Goal: Information Seeking & Learning: Check status

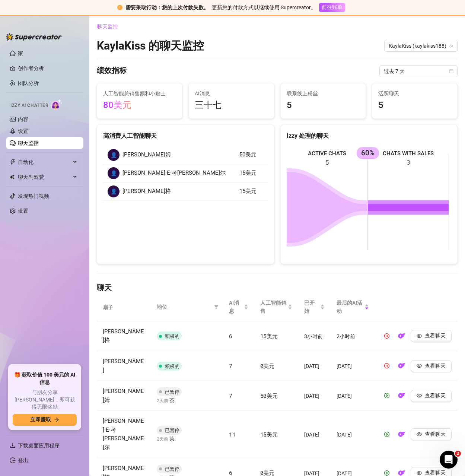
click at [35, 143] on link "聊天监控" at bounding box center [28, 143] width 21 height 6
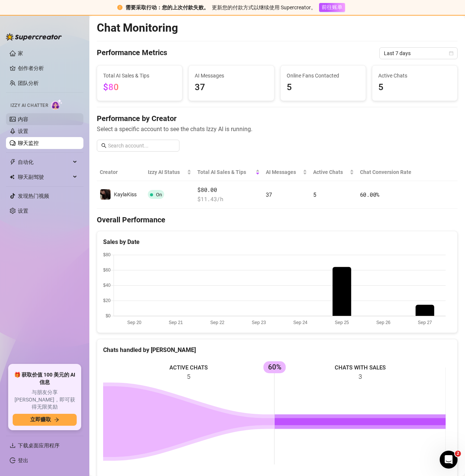
click at [28, 117] on link "内容" at bounding box center [23, 119] width 10 height 6
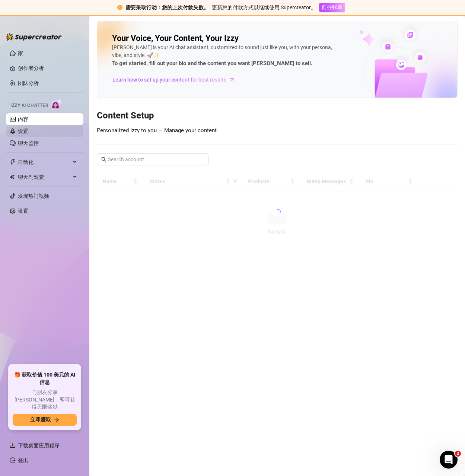
click at [20, 130] on link "设置" at bounding box center [23, 131] width 10 height 6
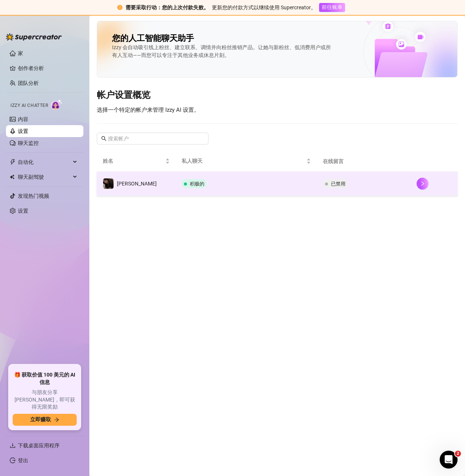
click at [282, 186] on td "积极的" at bounding box center [246, 184] width 141 height 24
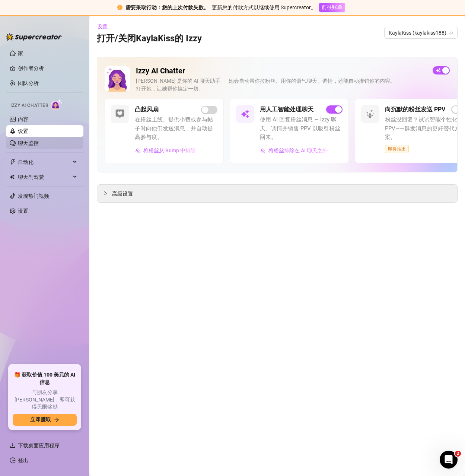
click at [38, 143] on link "聊天监控" at bounding box center [28, 143] width 21 height 6
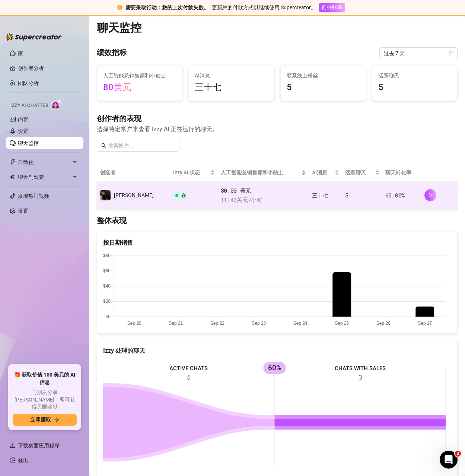
click at [350, 196] on td "5" at bounding box center [362, 196] width 40 height 28
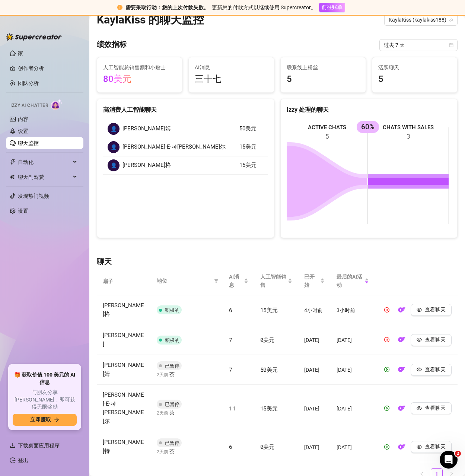
scroll to position [29, 0]
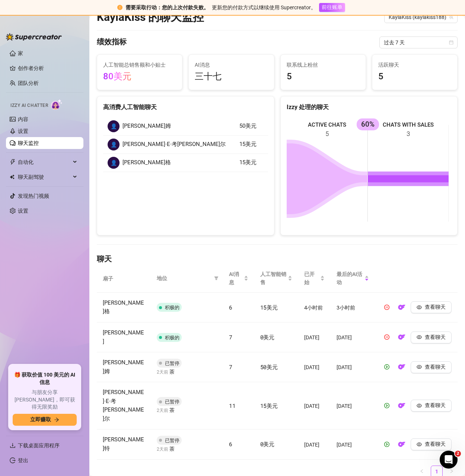
click at [26, 141] on link "聊天监控" at bounding box center [28, 143] width 21 height 6
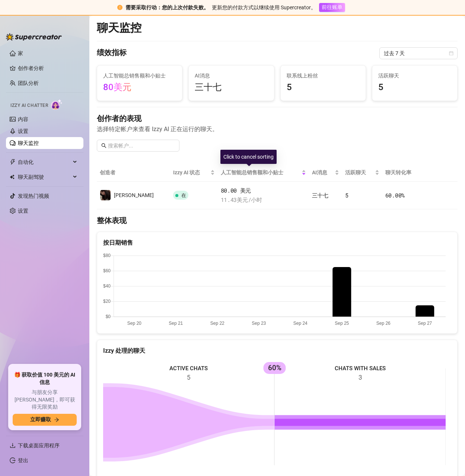
scroll to position [149, 0]
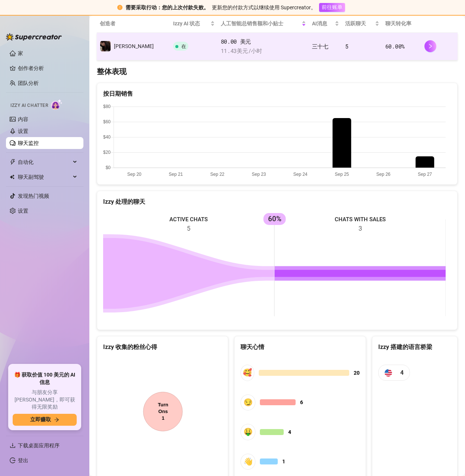
click at [248, 51] on font "/小时" at bounding box center [255, 50] width 14 height 7
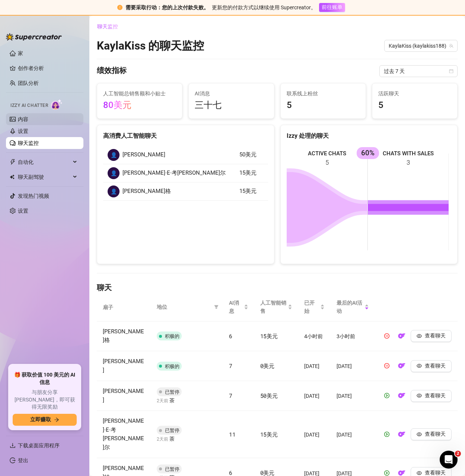
click at [28, 120] on link "内容" at bounding box center [23, 119] width 10 height 6
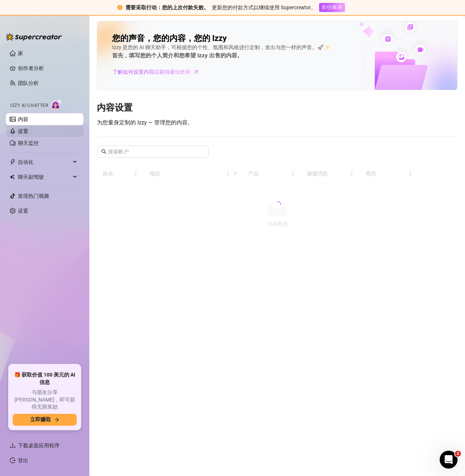
click at [28, 128] on link "设置" at bounding box center [23, 131] width 10 height 6
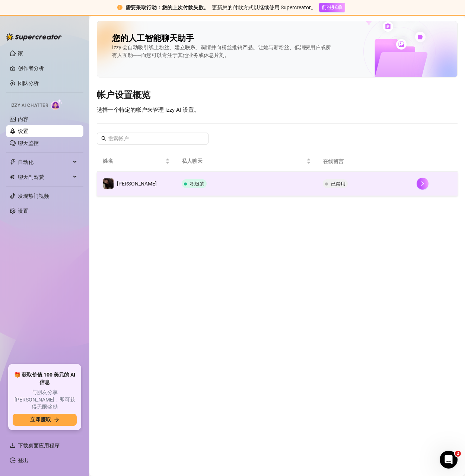
click at [273, 189] on td "积极的" at bounding box center [246, 184] width 141 height 24
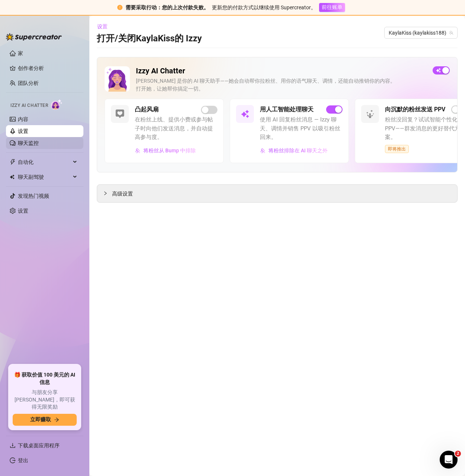
click at [29, 143] on link "聊天监控" at bounding box center [28, 143] width 21 height 6
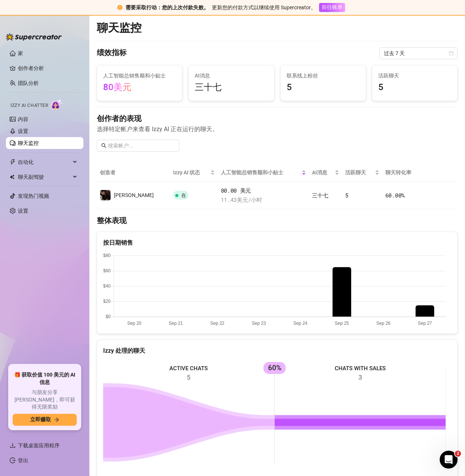
click at [36, 143] on link "聊天监控" at bounding box center [28, 143] width 21 height 6
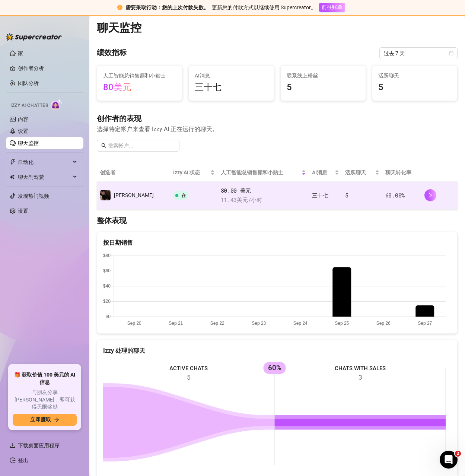
click at [326, 194] on td "三十七" at bounding box center [325, 196] width 33 height 28
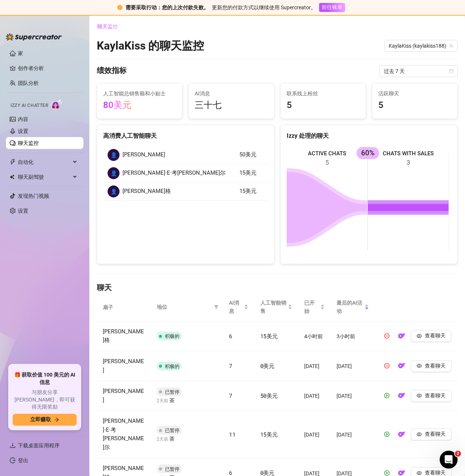
click at [30, 144] on link "聊天监控" at bounding box center [28, 143] width 21 height 6
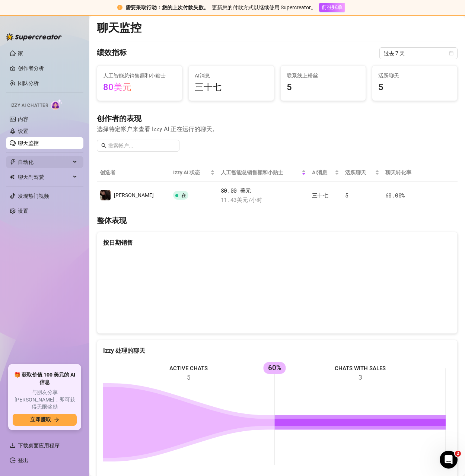
click at [22, 167] on span "自动化" at bounding box center [44, 162] width 53 height 12
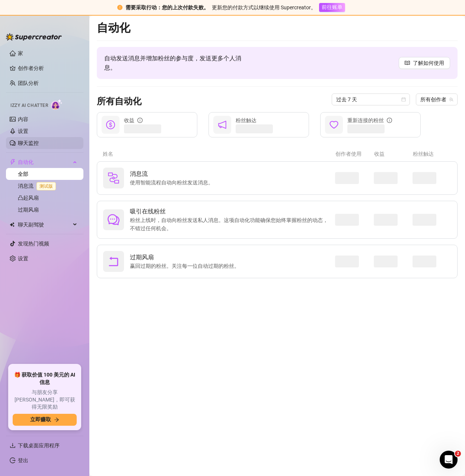
click at [32, 140] on link "聊天监控" at bounding box center [28, 143] width 21 height 6
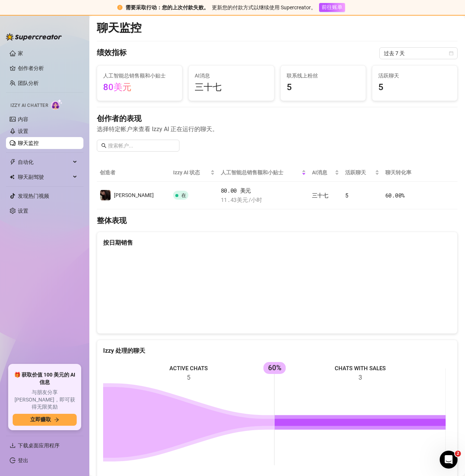
click at [28, 143] on link "聊天监控" at bounding box center [28, 143] width 21 height 6
click at [24, 130] on link "设置" at bounding box center [23, 131] width 10 height 6
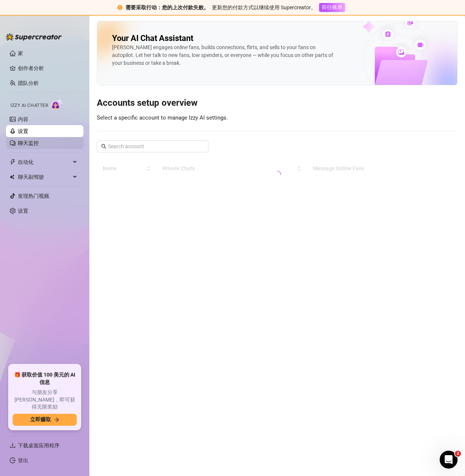
click at [24, 145] on link "聊天监控" at bounding box center [28, 143] width 21 height 6
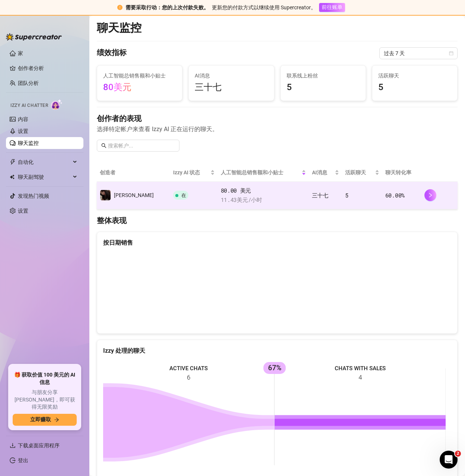
click at [221, 193] on font "80.00 美元" at bounding box center [236, 190] width 31 height 7
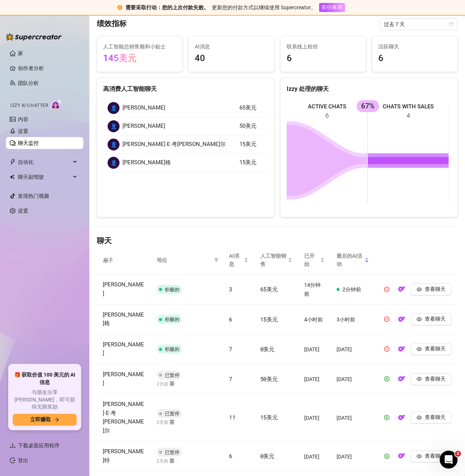
scroll to position [58, 0]
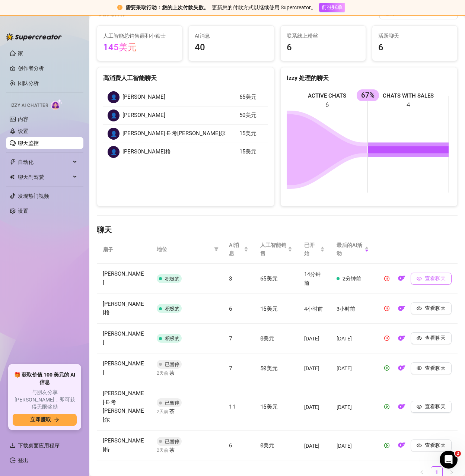
click at [428, 279] on font "查看聊天" at bounding box center [435, 278] width 21 height 6
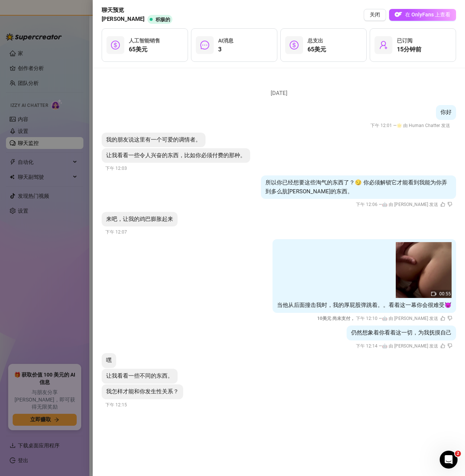
click at [429, 275] on img at bounding box center [424, 270] width 56 height 56
click at [51, 255] on div at bounding box center [232, 238] width 465 height 476
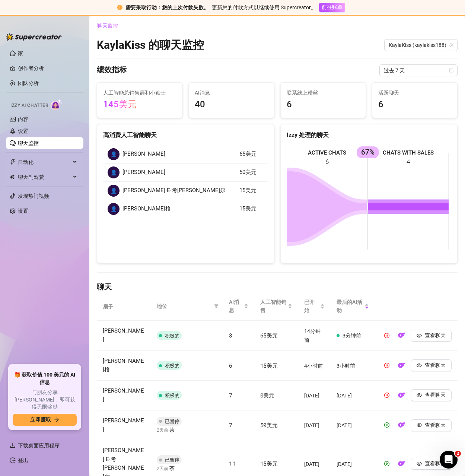
scroll to position [0, 0]
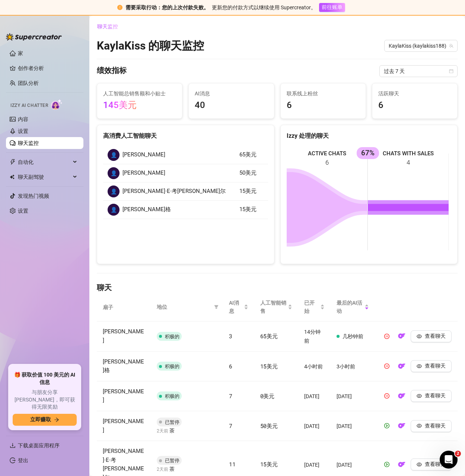
click at [333, 276] on div "聊天监控 [PERSON_NAME] 的 聊天监控 [PERSON_NAME] (kaylakiss188) 绩效指标 过去 7 天 人工智能总销售额和小贴士…" at bounding box center [277, 281] width 361 height 521
click at [434, 339] on font "查看聊天" at bounding box center [435, 336] width 21 height 6
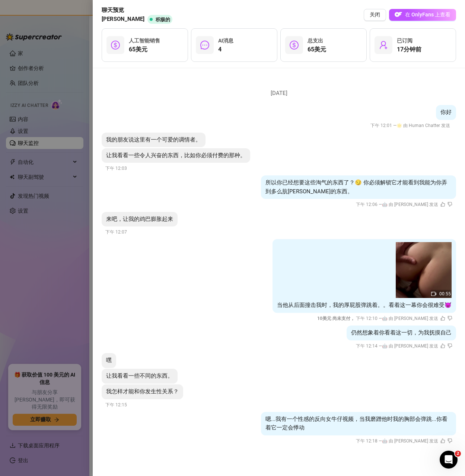
click at [87, 70] on div at bounding box center [232, 238] width 465 height 476
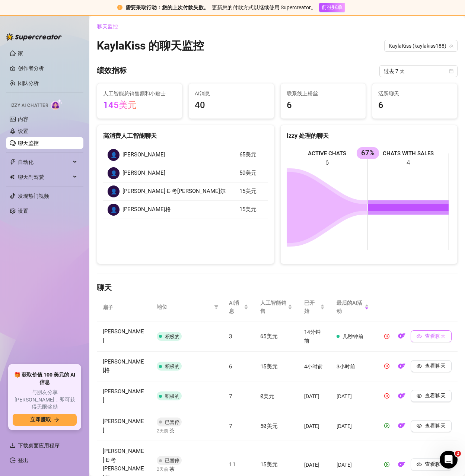
click at [425, 337] on font "查看聊天" at bounding box center [435, 336] width 21 height 6
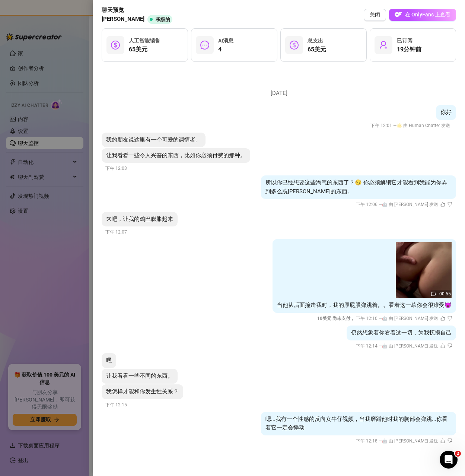
click at [66, 276] on div at bounding box center [232, 238] width 465 height 476
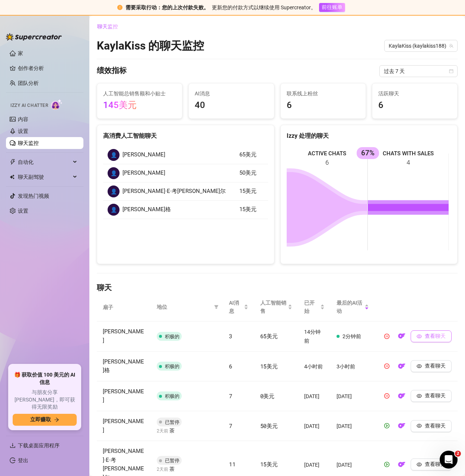
click at [417, 334] on icon "眼睛" at bounding box center [419, 336] width 5 height 4
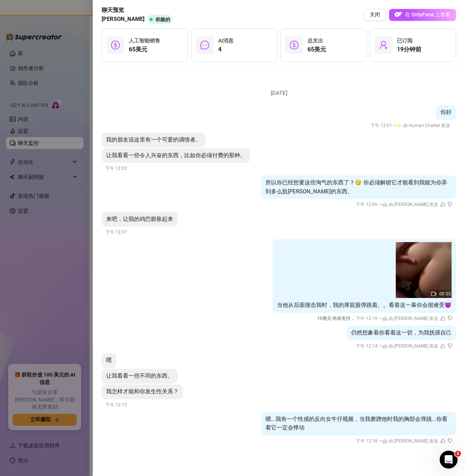
click at [51, 273] on div at bounding box center [232, 238] width 465 height 476
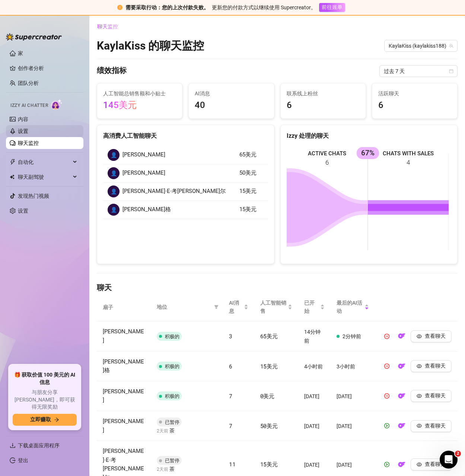
click at [27, 133] on link "设置" at bounding box center [23, 131] width 10 height 6
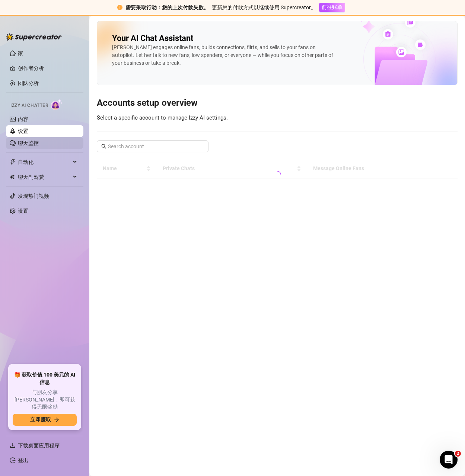
click at [29, 140] on link "聊天监控" at bounding box center [28, 143] width 21 height 6
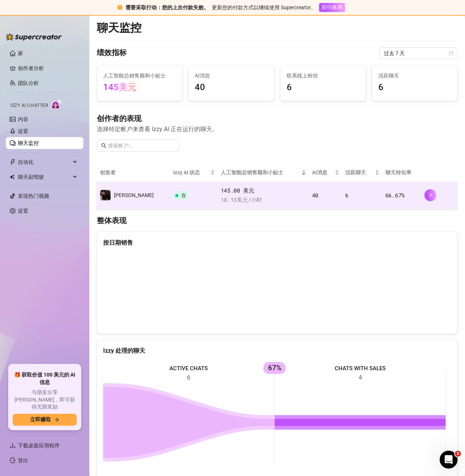
click at [318, 187] on td "40" at bounding box center [325, 196] width 33 height 28
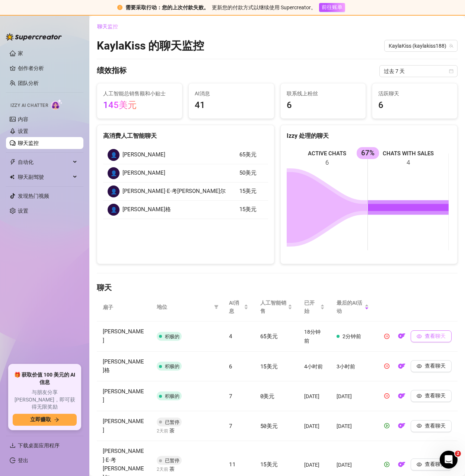
click at [425, 337] on font "查看聊天" at bounding box center [435, 336] width 21 height 6
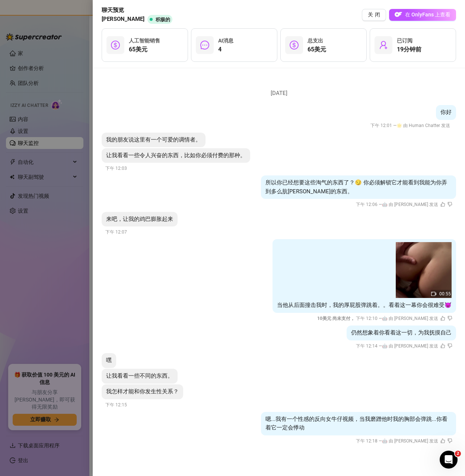
click at [67, 263] on div at bounding box center [232, 238] width 465 height 476
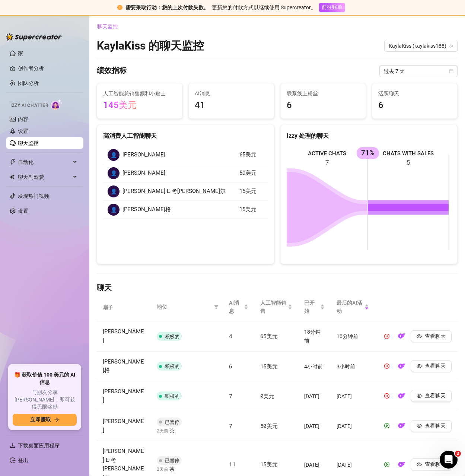
click at [29, 140] on link "聊天监控" at bounding box center [28, 143] width 21 height 6
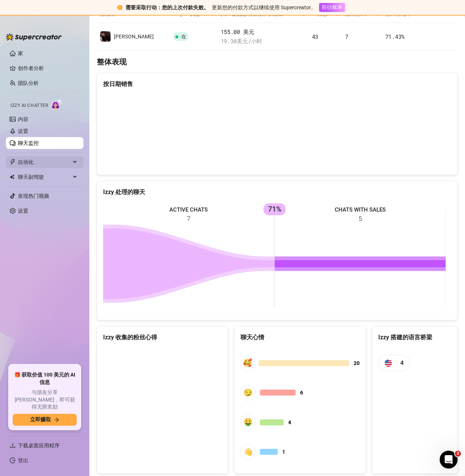
scroll to position [67, 0]
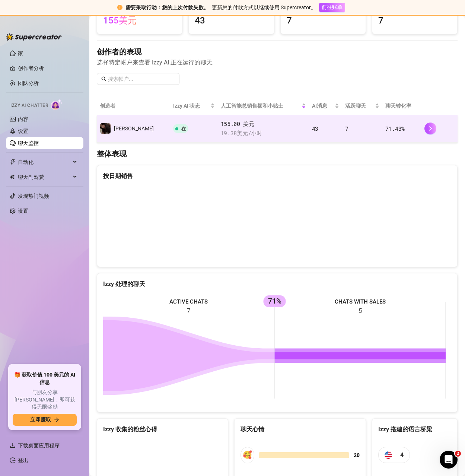
click at [370, 133] on td "7" at bounding box center [362, 129] width 40 height 28
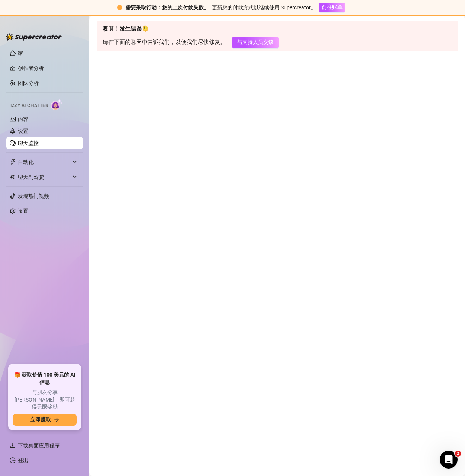
click at [21, 145] on link "聊天监控" at bounding box center [28, 143] width 21 height 6
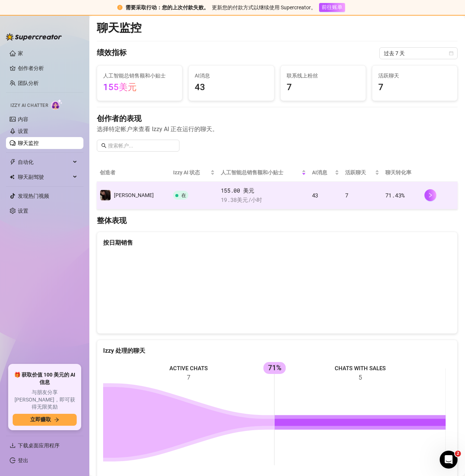
click at [263, 187] on span "155.00 美元" at bounding box center [263, 190] width 85 height 9
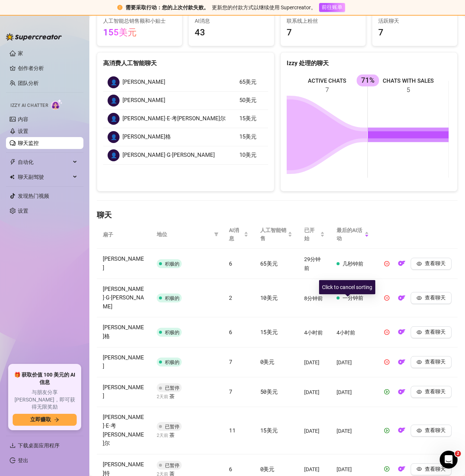
scroll to position [82, 0]
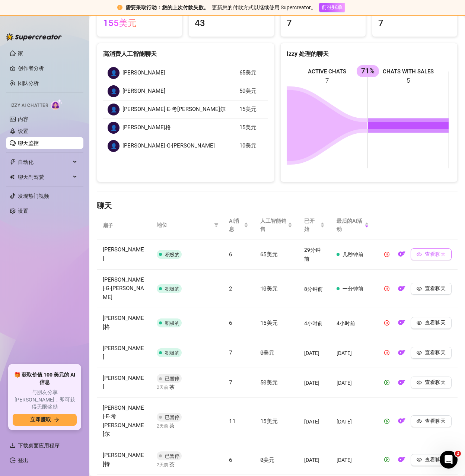
click at [425, 255] on font "查看聊天" at bounding box center [435, 254] width 21 height 6
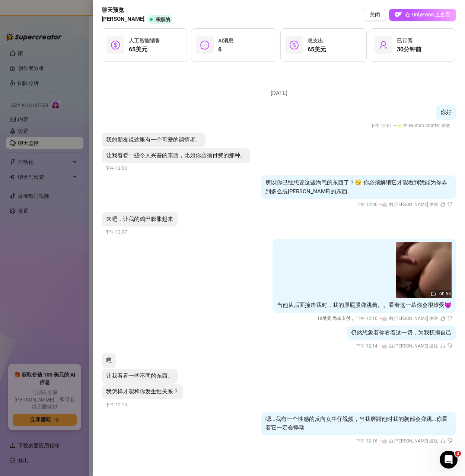
click at [51, 265] on div at bounding box center [232, 238] width 465 height 476
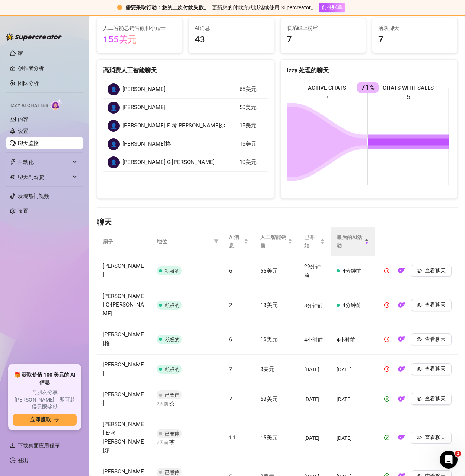
scroll to position [0, 0]
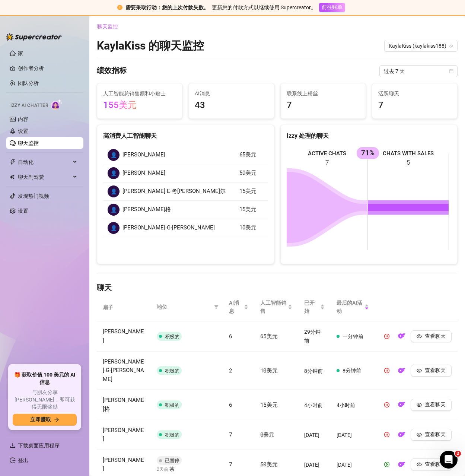
click at [231, 61] on div "聊天监控 [PERSON_NAME] 的 聊天监控 [PERSON_NAME] (kaylakiss188) 绩效指标 过去 7 天 人工智能总销售额和小贴士…" at bounding box center [277, 301] width 361 height 560
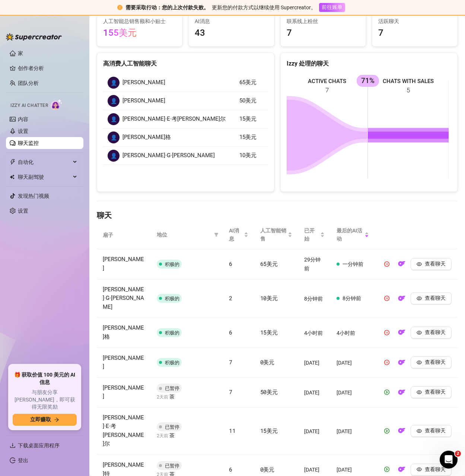
scroll to position [82, 0]
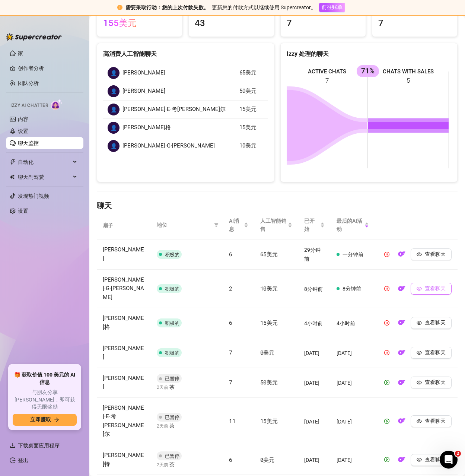
click at [425, 285] on font "查看聊天" at bounding box center [435, 288] width 21 height 6
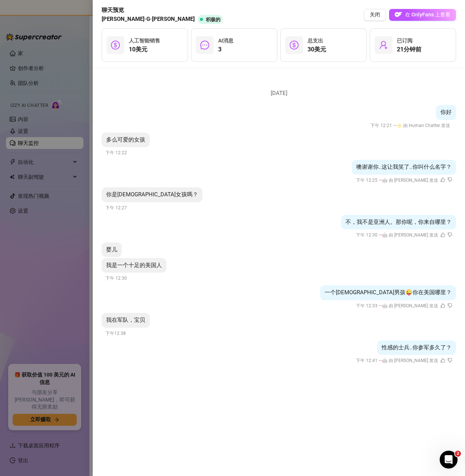
click at [66, 270] on div at bounding box center [232, 238] width 465 height 476
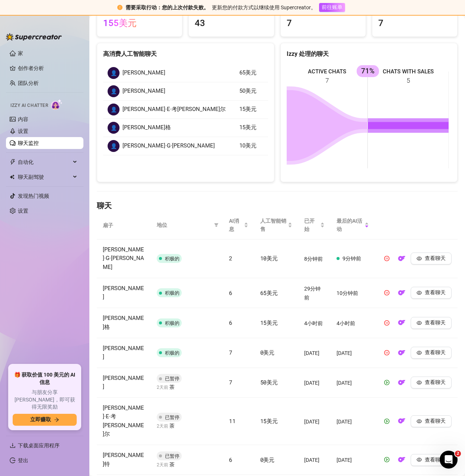
scroll to position [0, 0]
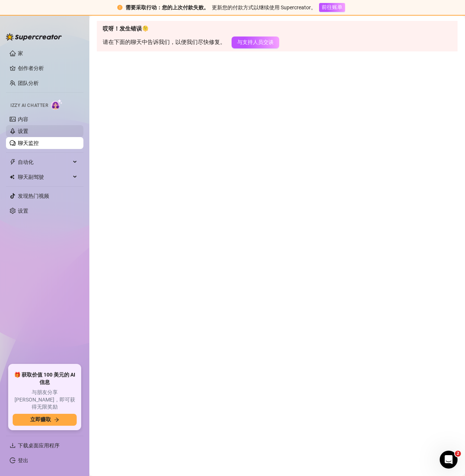
click at [24, 134] on link "设置" at bounding box center [23, 131] width 10 height 6
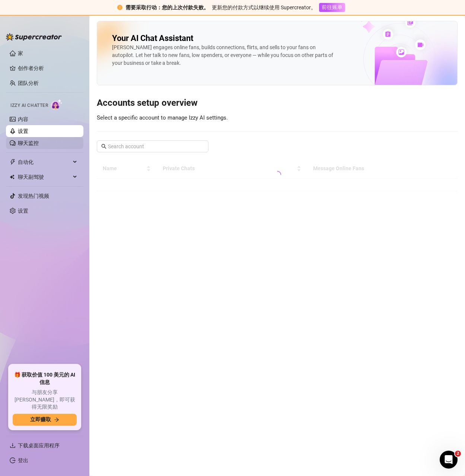
click at [29, 142] on link "聊天监控" at bounding box center [28, 143] width 21 height 6
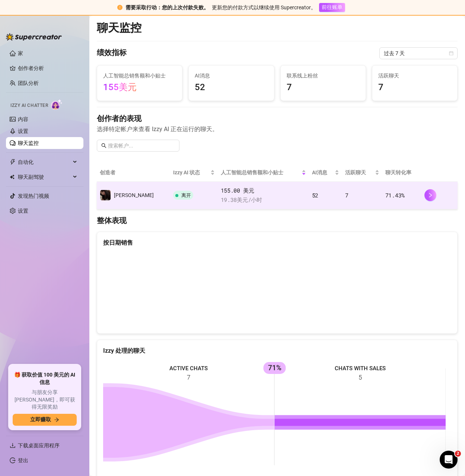
click at [383, 198] on td "71.43 %" at bounding box center [402, 196] width 39 height 28
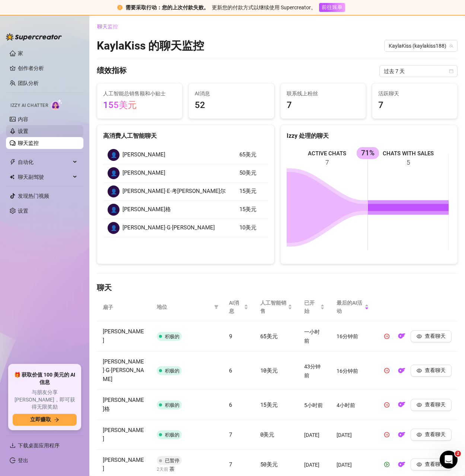
click at [28, 134] on link "设置" at bounding box center [23, 131] width 10 height 6
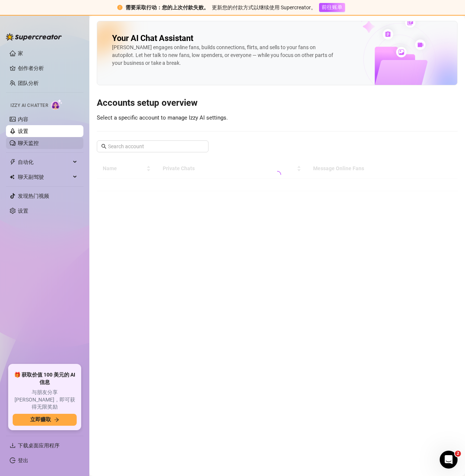
click at [35, 142] on link "聊天监控" at bounding box center [28, 143] width 21 height 6
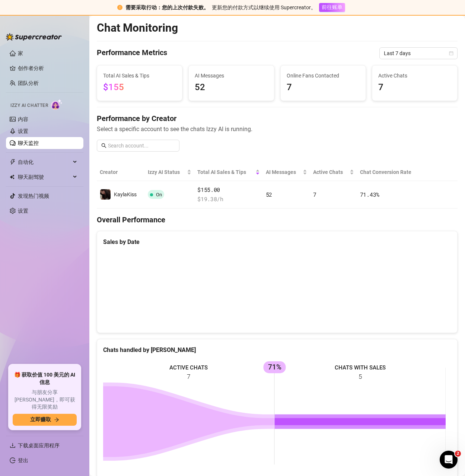
click at [37, 141] on link "聊天监控" at bounding box center [28, 143] width 21 height 6
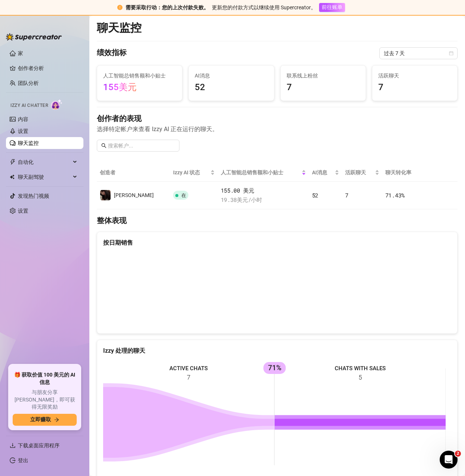
click at [37, 141] on link "聊天监控" at bounding box center [28, 143] width 21 height 6
